Goal: Information Seeking & Learning: Learn about a topic

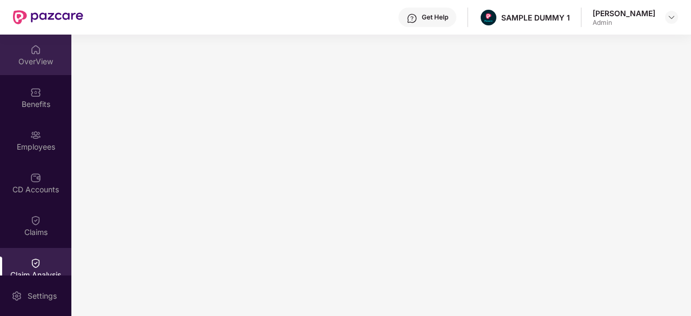
click at [34, 61] on div "OverView" at bounding box center [35, 61] width 71 height 11
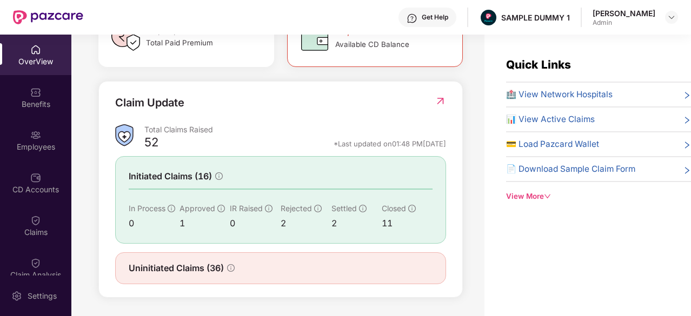
scroll to position [354, 0]
drag, startPoint x: 305, startPoint y: 141, endPoint x: 450, endPoint y: 145, distance: 144.4
click at [450, 145] on div "Claim Update Total Claims Raised 52 *Last updated on 01:48 PM[DATE] Initiated C…" at bounding box center [280, 188] width 364 height 217
click at [412, 114] on div "Claim Update" at bounding box center [280, 109] width 331 height 30
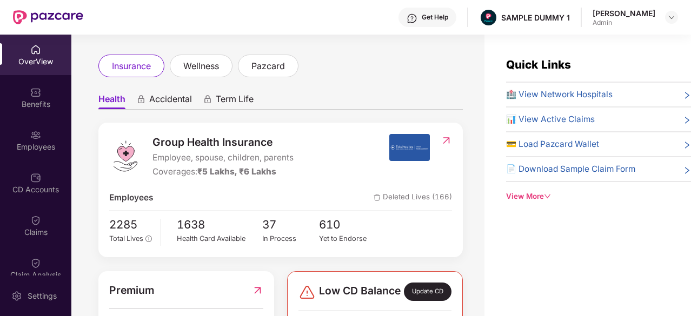
scroll to position [0, 0]
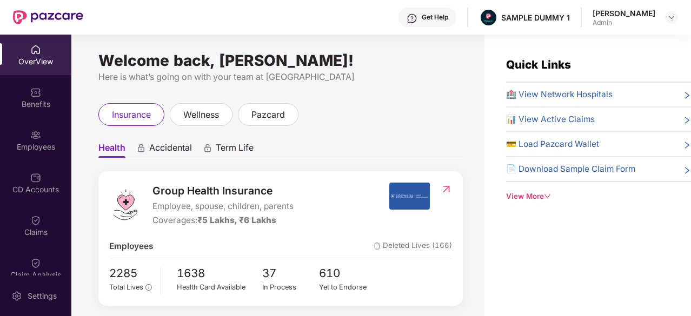
click at [538, 97] on span "🏥 View Network Hospitals" at bounding box center [559, 94] width 107 height 13
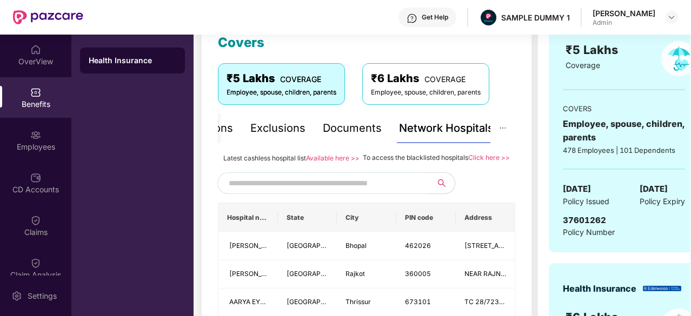
scroll to position [160, 0]
click at [338, 191] on input "text" at bounding box center [321, 183] width 185 height 16
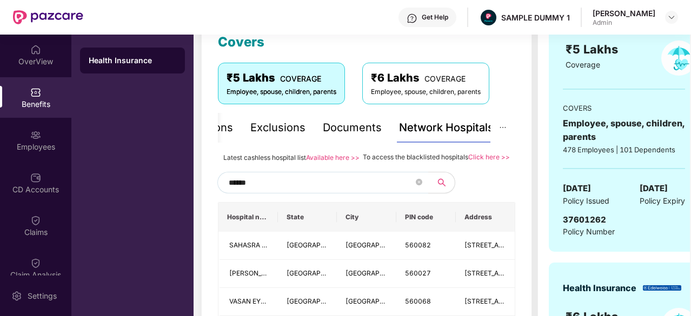
type input "******"
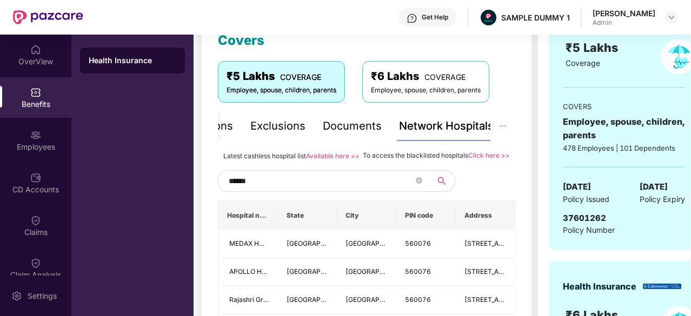
scroll to position [147, 0]
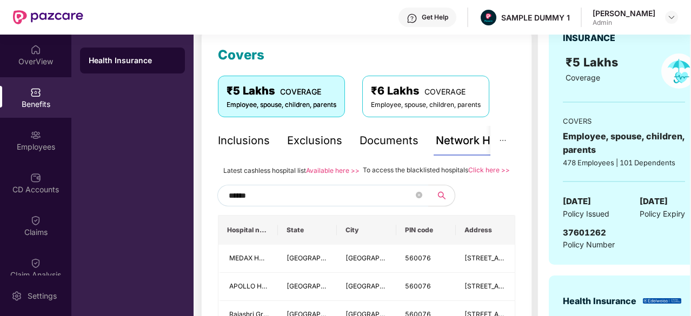
click at [243, 139] on div "Inclusions" at bounding box center [244, 140] width 52 height 17
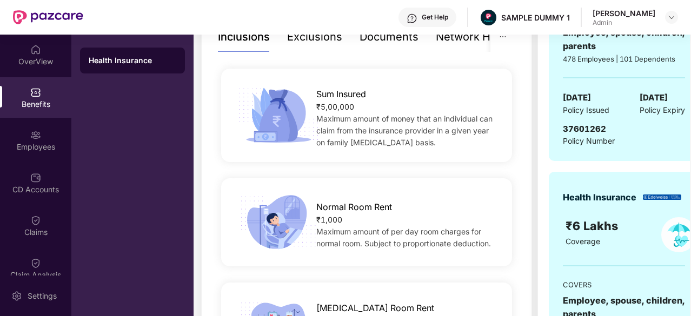
scroll to position [0, 0]
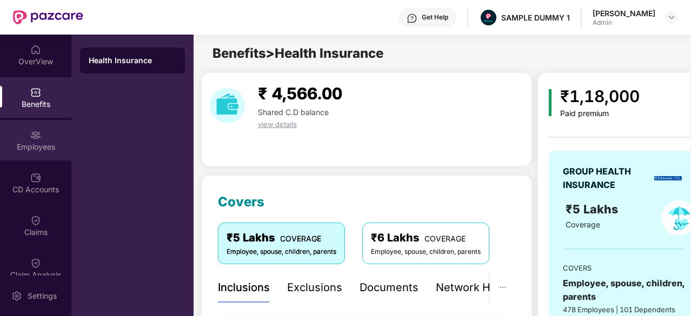
click at [20, 140] on div "Employees" at bounding box center [35, 140] width 71 height 41
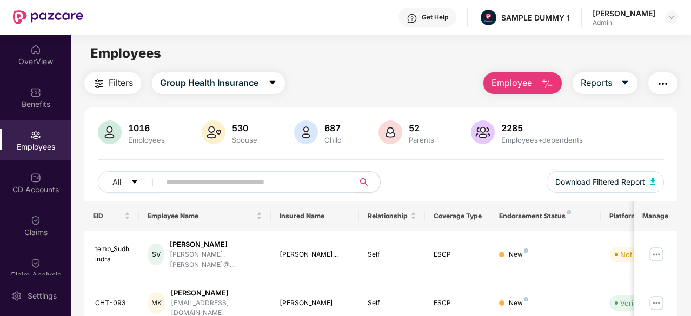
click at [227, 184] on input "text" at bounding box center [253, 182] width 174 height 16
click at [530, 83] on span "Employee" at bounding box center [511, 83] width 41 height 14
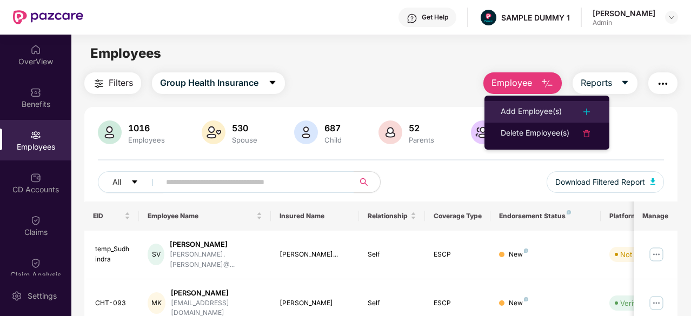
click at [529, 115] on div "Add Employee(s)" at bounding box center [531, 111] width 61 height 13
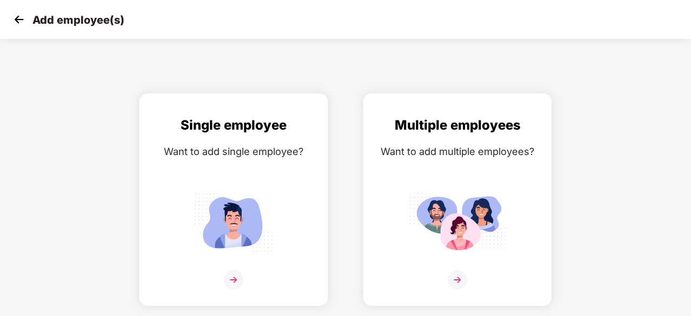
click at [19, 22] on img at bounding box center [19, 19] width 16 height 16
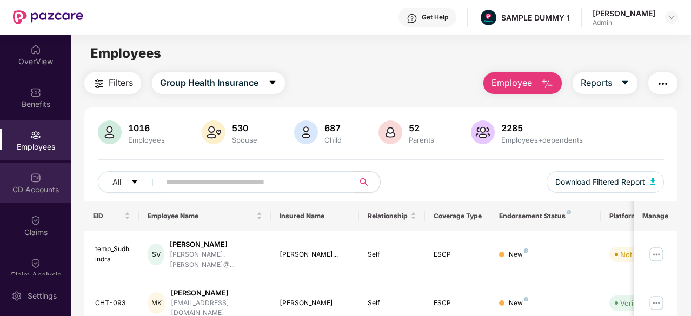
click at [48, 181] on div "CD Accounts" at bounding box center [35, 183] width 71 height 41
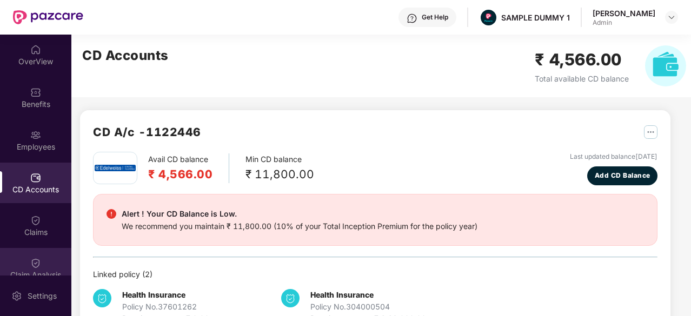
click at [43, 267] on div "Claim Analysis" at bounding box center [35, 268] width 71 height 41
